Goal: Find specific page/section: Find specific page/section

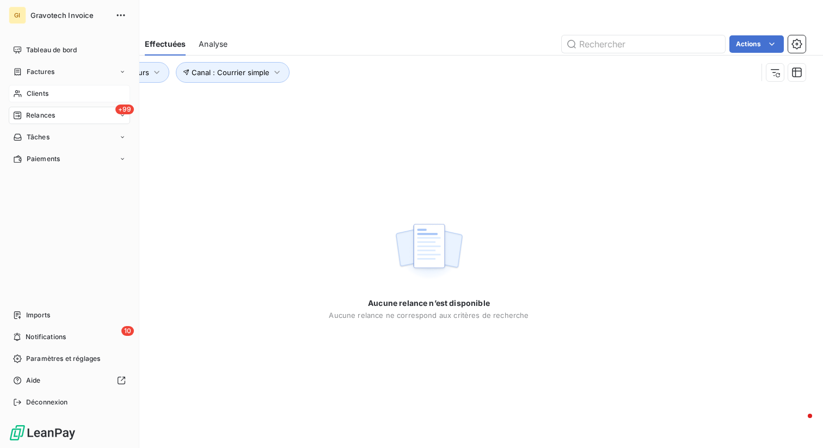
click at [34, 96] on span "Clients" at bounding box center [38, 94] width 22 height 10
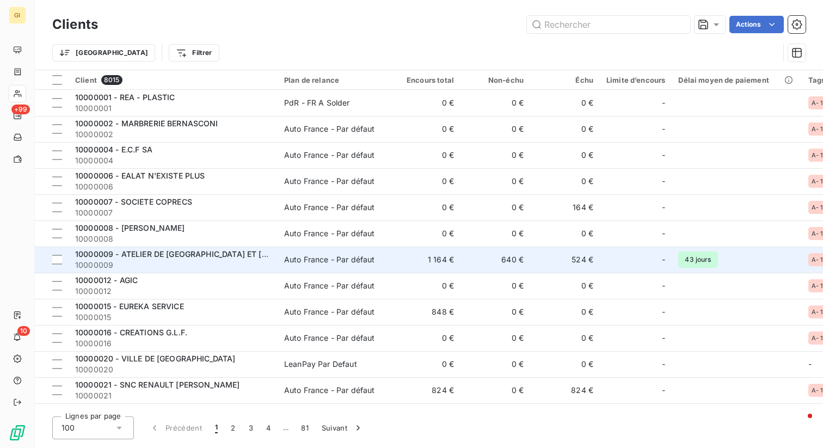
click at [429, 264] on td "1 164 €" at bounding box center [426, 259] width 70 height 26
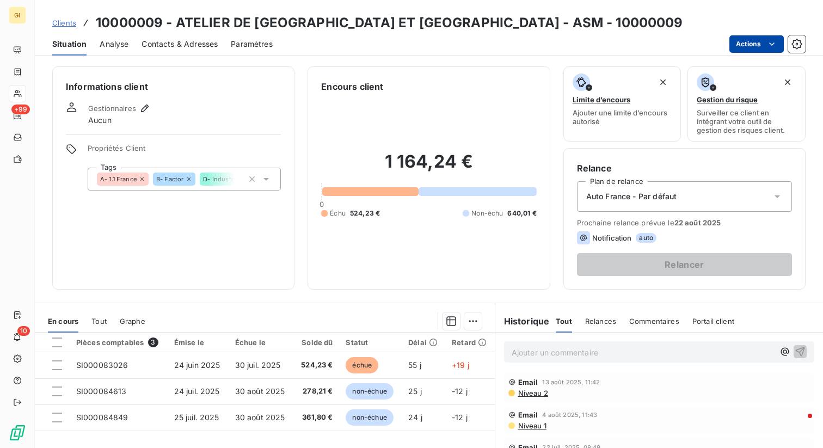
click at [755, 46] on html "GI +99 10 Clients 10000009 - ATELIER DE SEINE ET MARNE - ASM - 10000009 Situati…" at bounding box center [411, 224] width 823 height 448
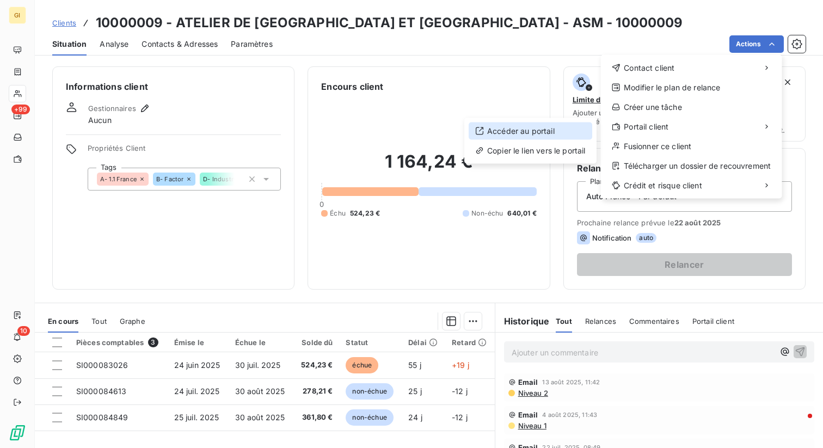
click at [547, 135] on div "Accéder au portail" at bounding box center [529, 130] width 123 height 17
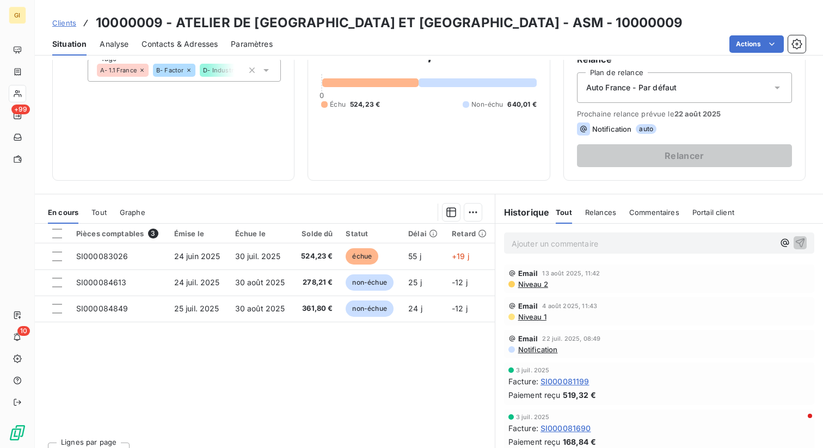
scroll to position [127, 0]
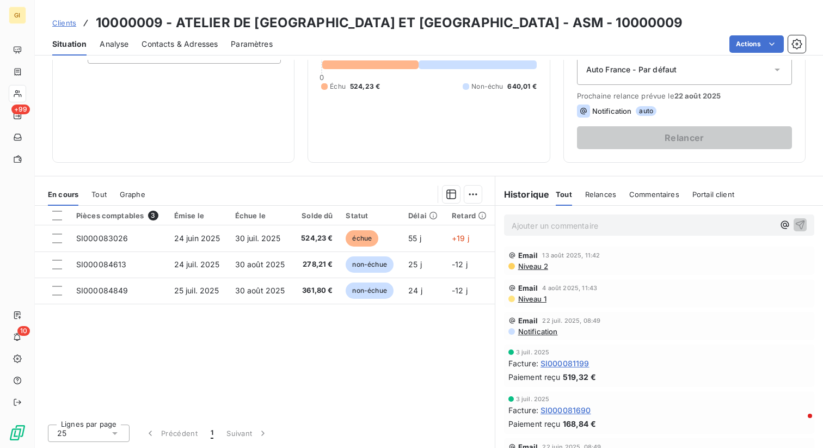
click at [103, 192] on span "Tout" at bounding box center [98, 194] width 15 height 9
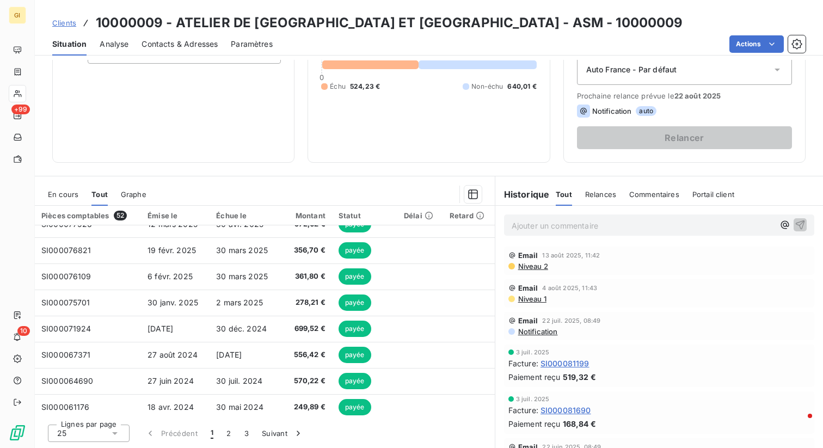
scroll to position [0, 0]
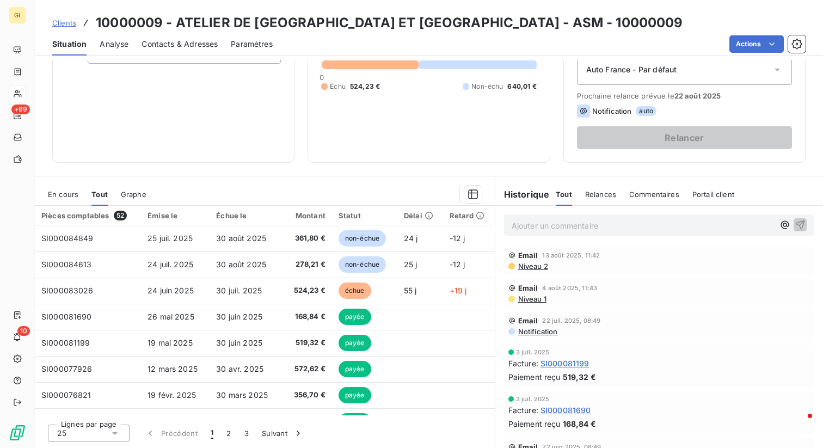
click at [65, 200] on div "En cours" at bounding box center [63, 194] width 30 height 23
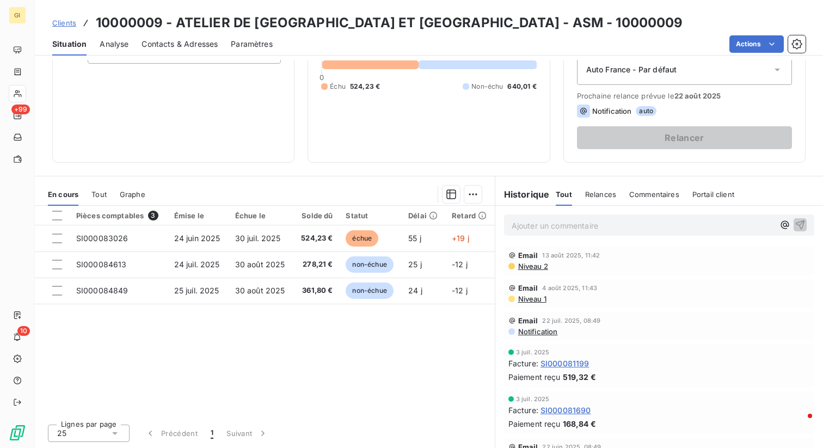
click at [93, 193] on span "Tout" at bounding box center [98, 194] width 15 height 9
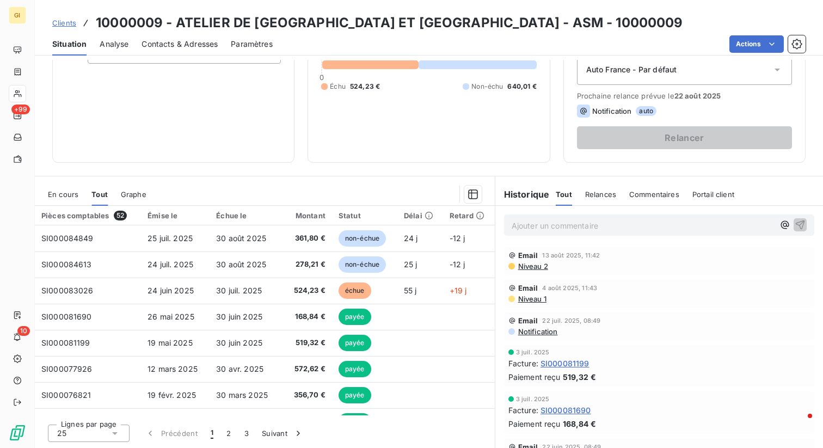
click at [69, 191] on span "En cours" at bounding box center [63, 194] width 30 height 9
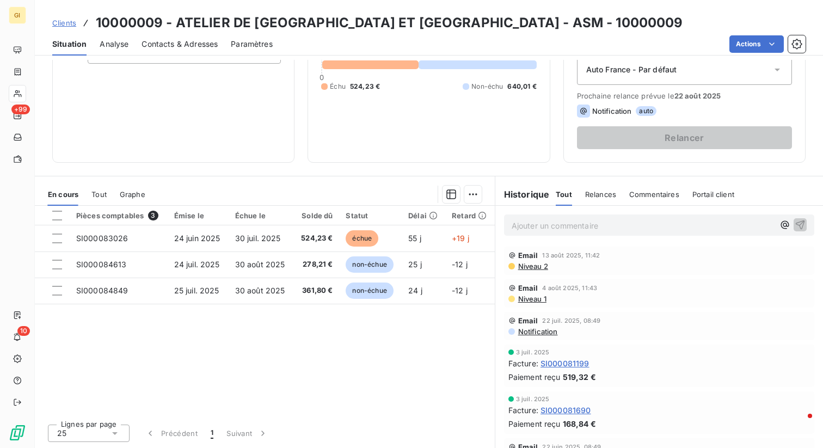
click at [95, 191] on span "Tout" at bounding box center [98, 194] width 15 height 9
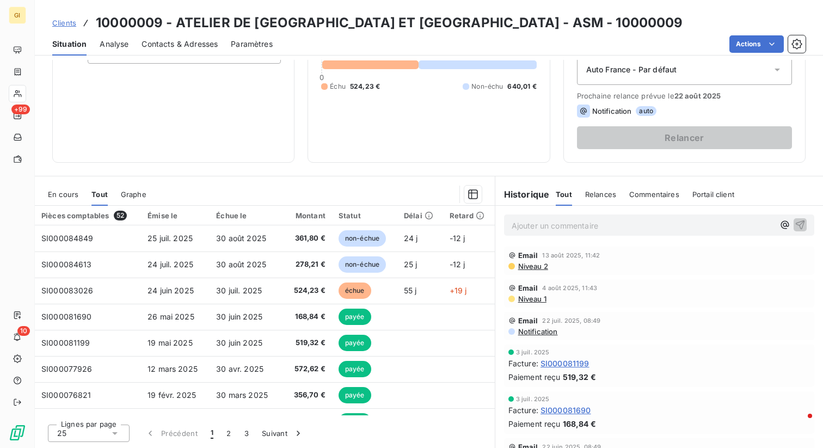
click at [67, 191] on span "En cours" at bounding box center [63, 194] width 30 height 9
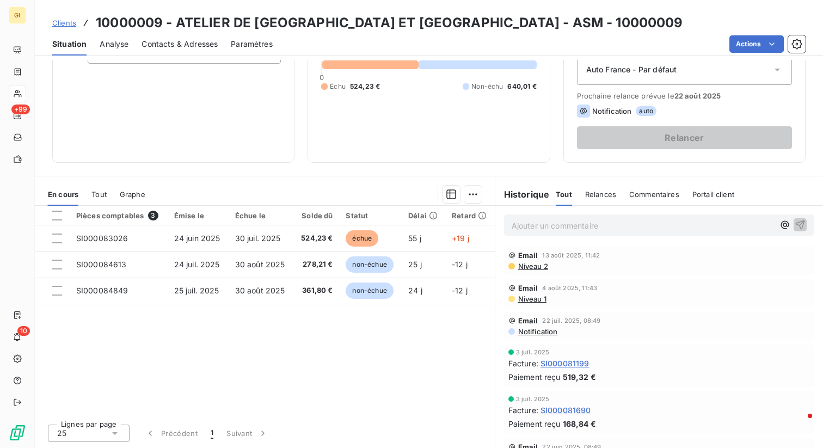
click at [101, 192] on span "Tout" at bounding box center [98, 194] width 15 height 9
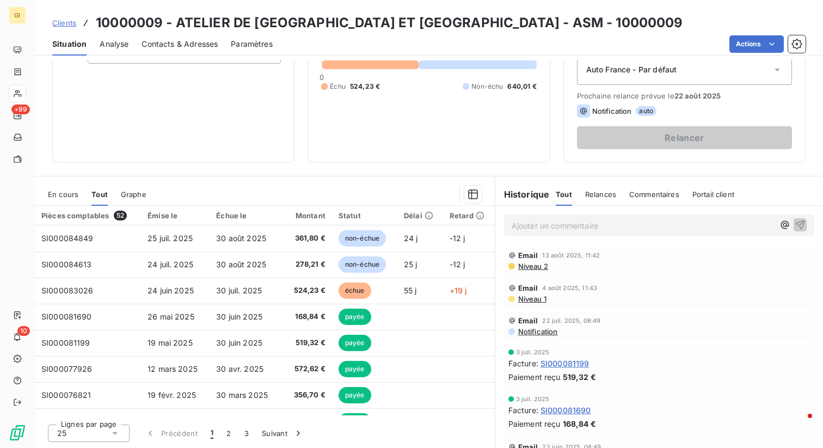
click at [143, 193] on span "Graphe" at bounding box center [134, 194] width 26 height 9
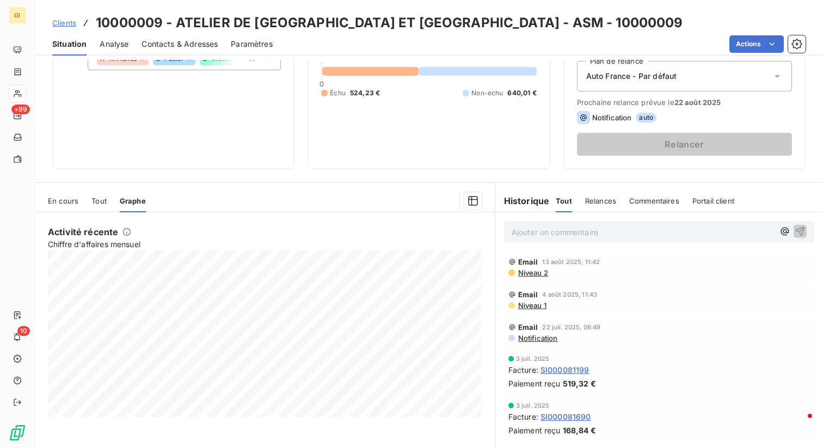
scroll to position [127, 0]
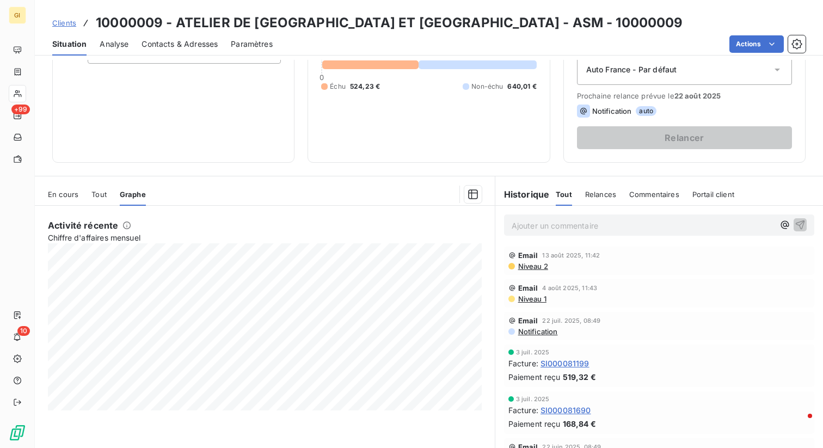
click at [103, 198] on span "Tout" at bounding box center [98, 194] width 15 height 9
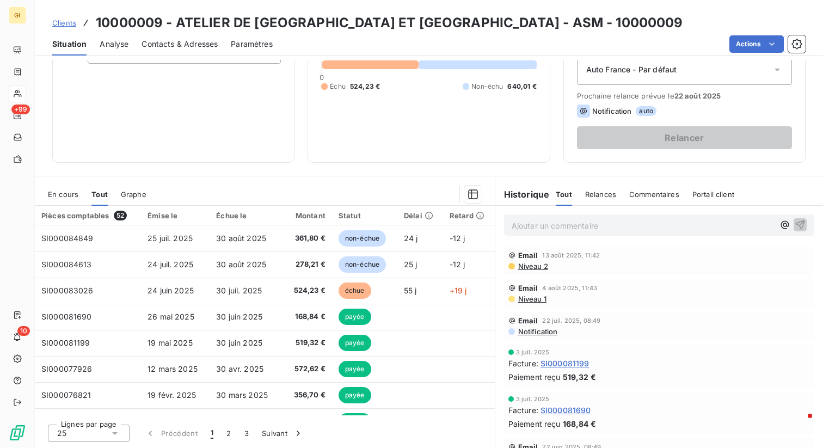
click at [73, 199] on div "En cours" at bounding box center [63, 194] width 30 height 23
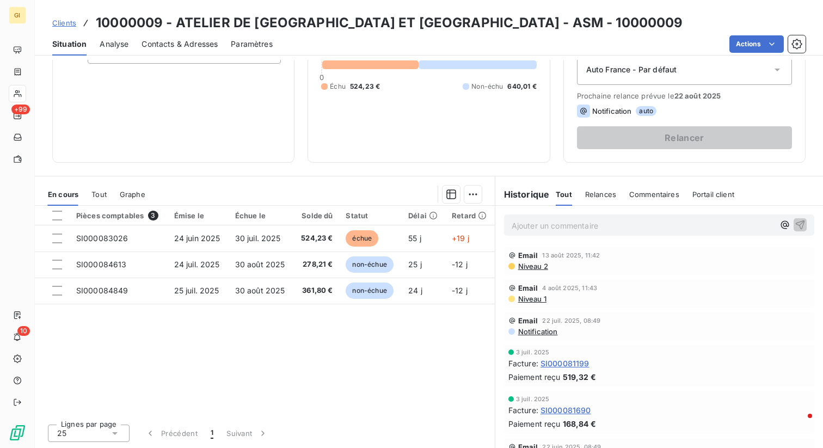
click at [96, 199] on div "Tout" at bounding box center [98, 194] width 15 height 23
